Goal: Navigation & Orientation: Find specific page/section

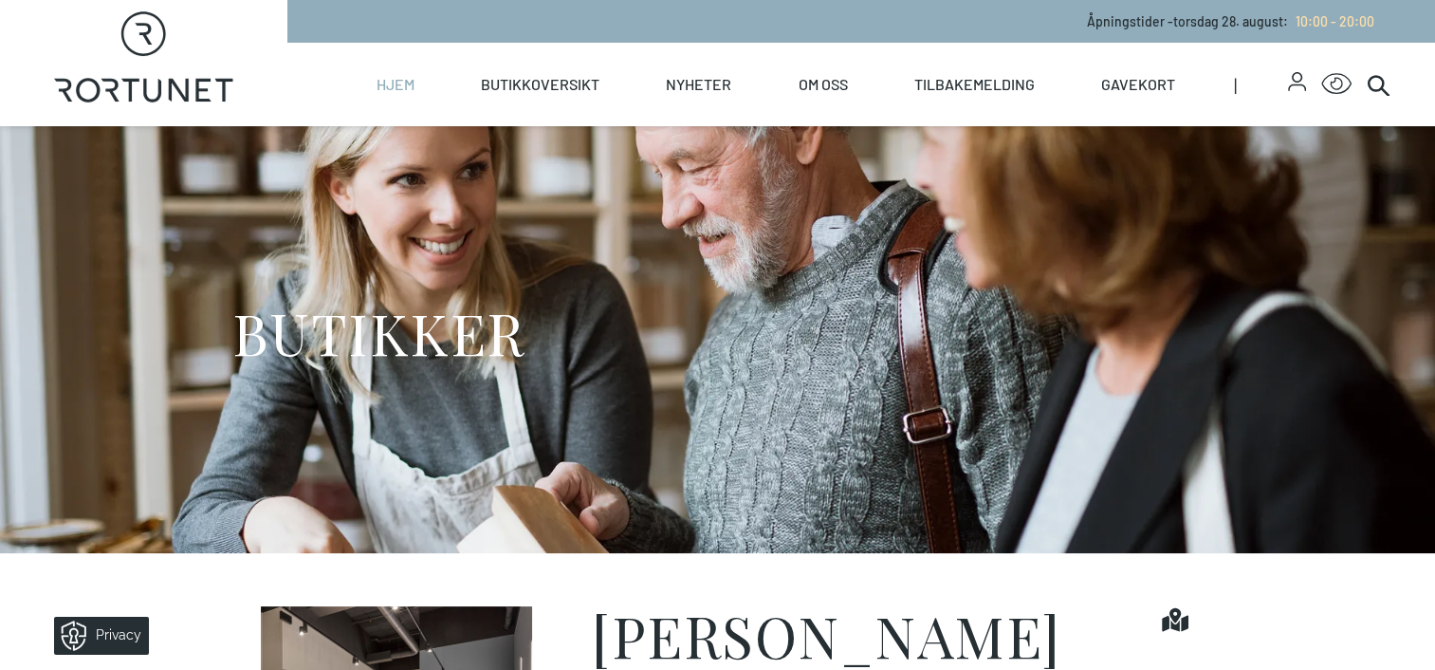
click at [407, 85] on link "Hjem" at bounding box center [396, 84] width 38 height 83
select select "NO"
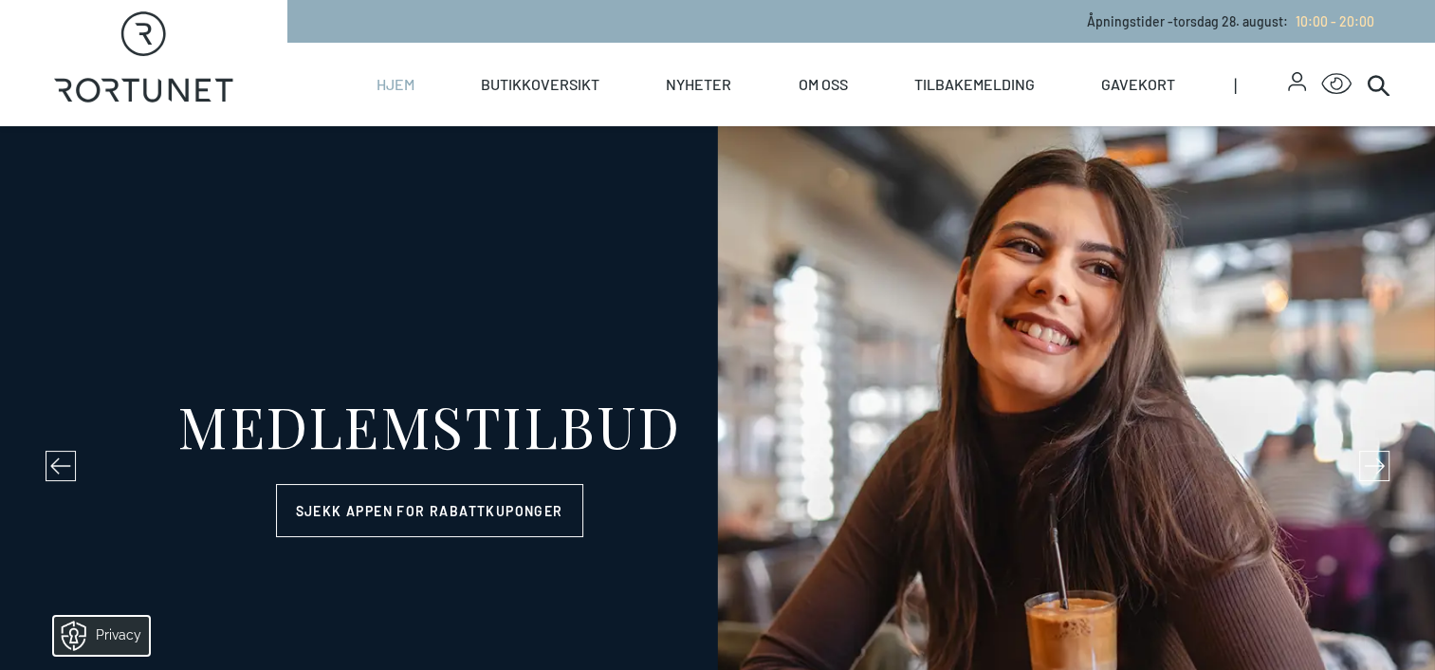
click at [407, 85] on link "Hjem" at bounding box center [396, 84] width 38 height 83
select select "NO"
